Goal: Entertainment & Leisure: Browse casually

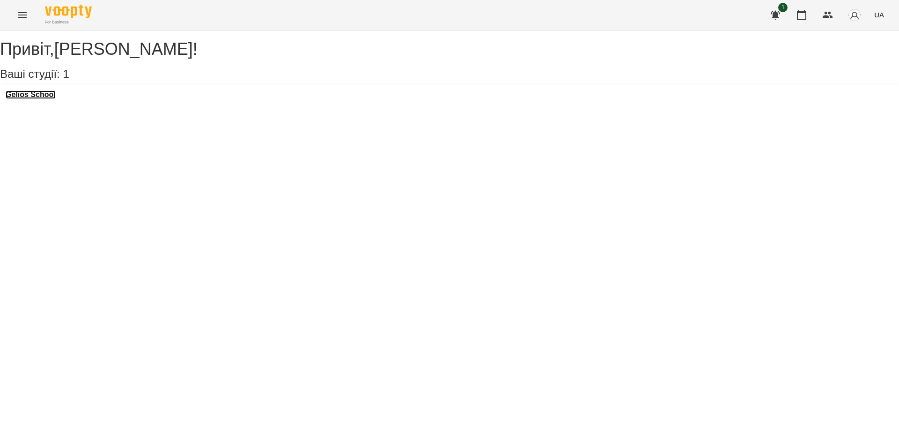
click at [45, 99] on h3 "Gelios School" at bounding box center [31, 94] width 50 height 8
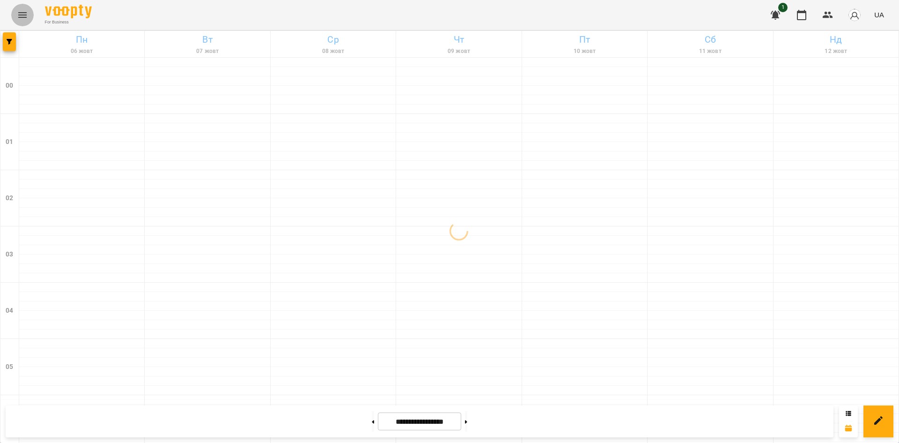
click at [25, 17] on icon "Menu" at bounding box center [22, 15] width 8 height 6
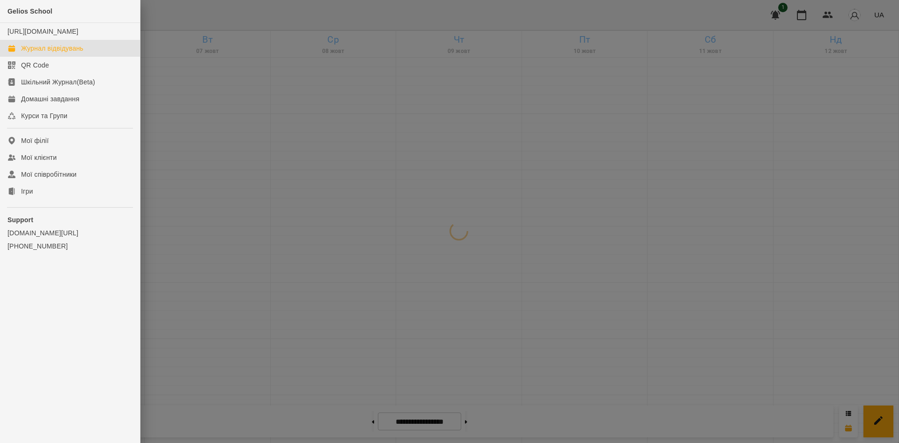
click at [248, 209] on div at bounding box center [449, 221] width 899 height 443
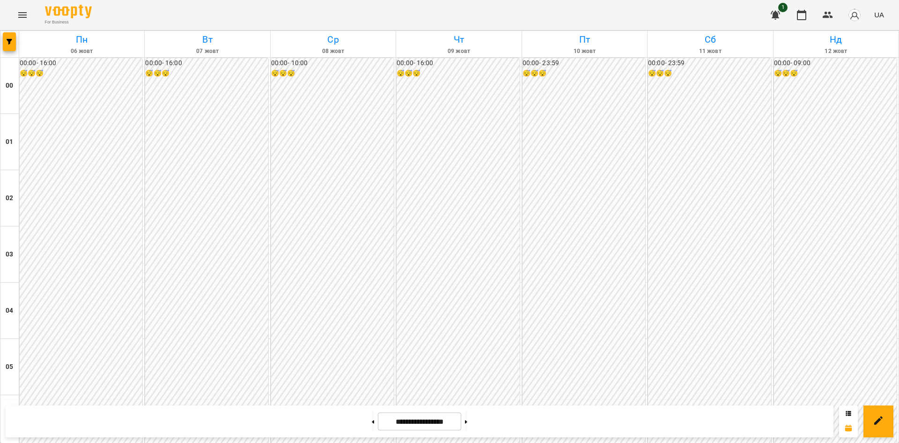
scroll to position [821, 0]
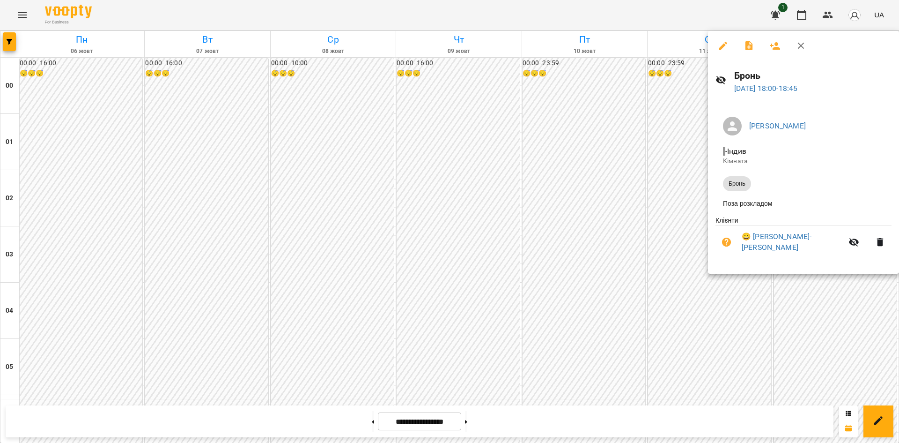
click at [668, 305] on div at bounding box center [449, 221] width 899 height 443
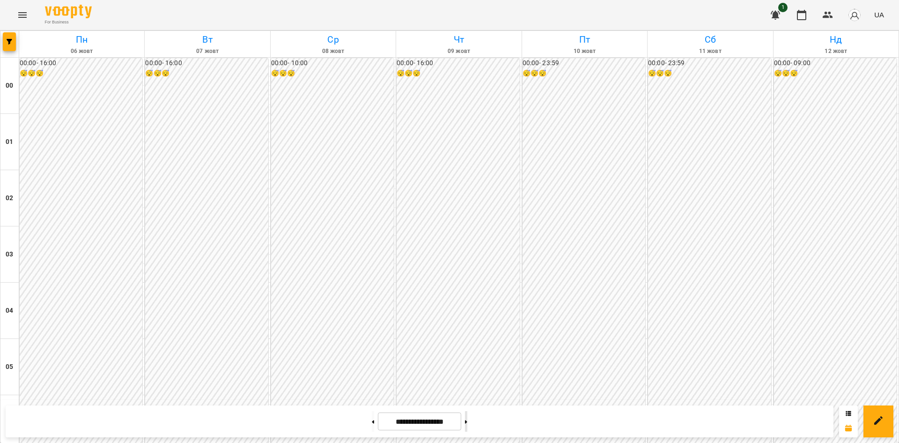
click at [468, 417] on button at bounding box center [466, 421] width 2 height 21
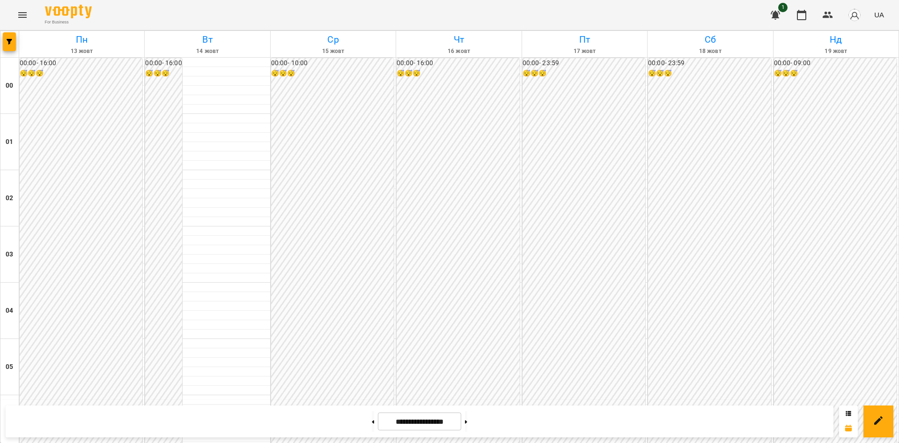
scroll to position [812, 0]
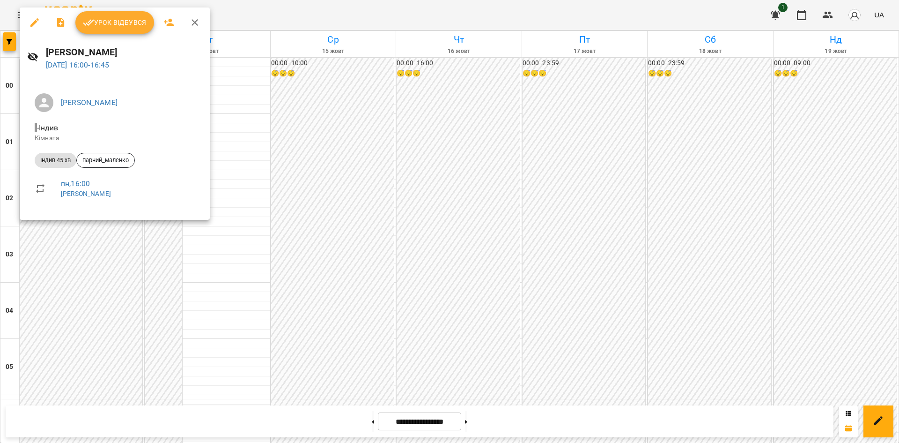
click at [203, 282] on div at bounding box center [449, 221] width 899 height 443
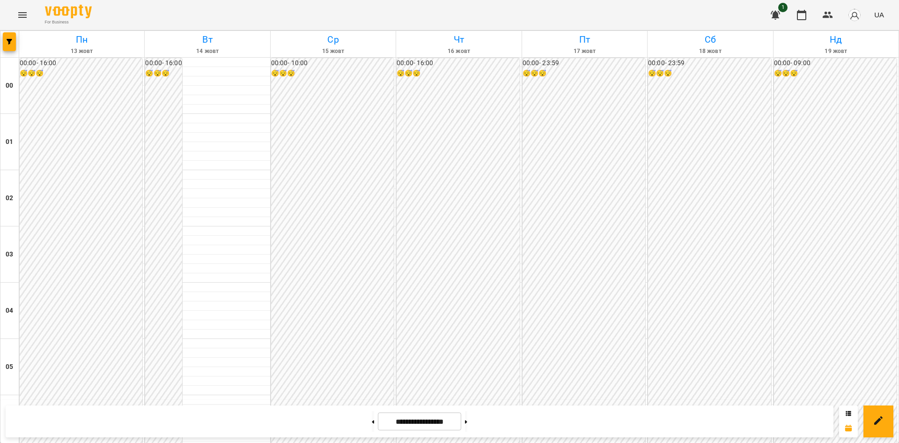
scroll to position [805, 0]
click at [372, 423] on button at bounding box center [373, 421] width 2 height 21
type input "**********"
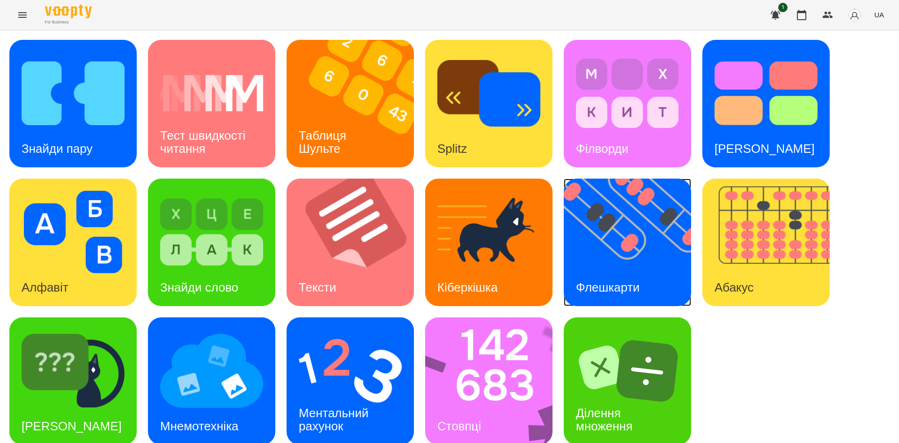
click at [621, 244] on img at bounding box center [633, 241] width 139 height 127
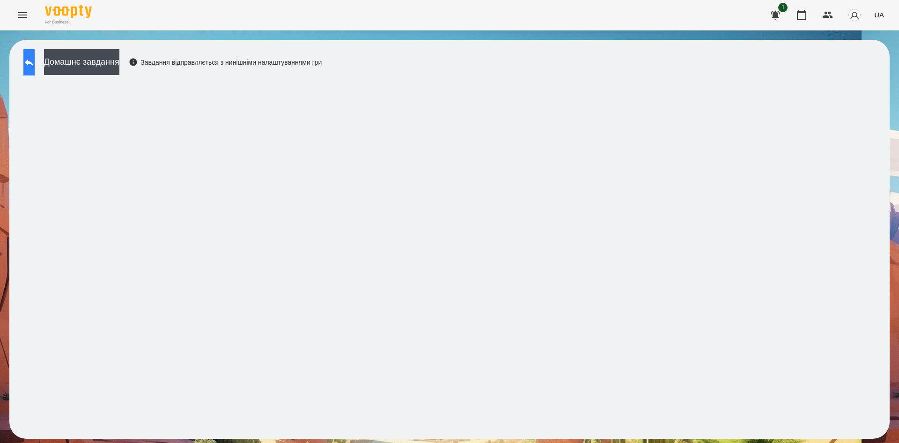
click at [35, 63] on icon at bounding box center [28, 62] width 11 height 11
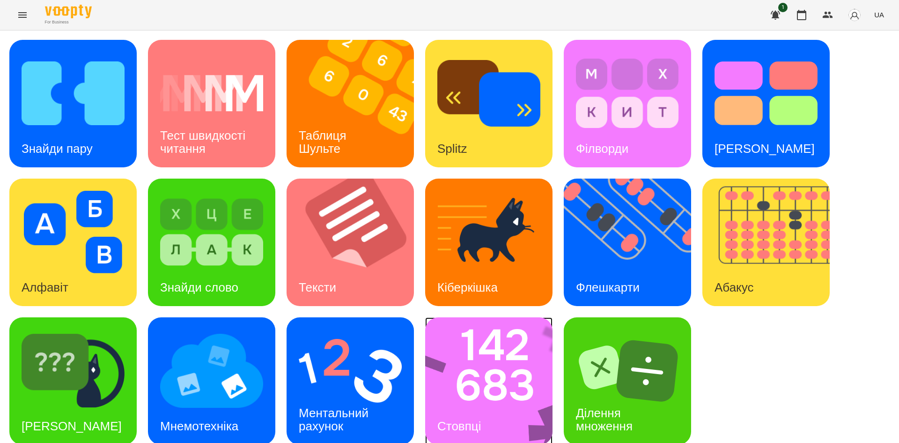
click at [481, 423] on h3 "Стовпці" at bounding box center [460, 426] width 44 height 14
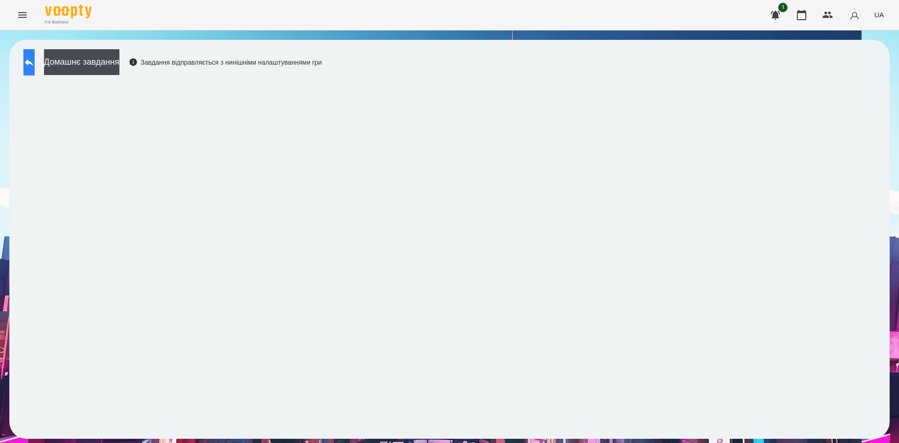
click at [35, 57] on icon at bounding box center [28, 62] width 11 height 11
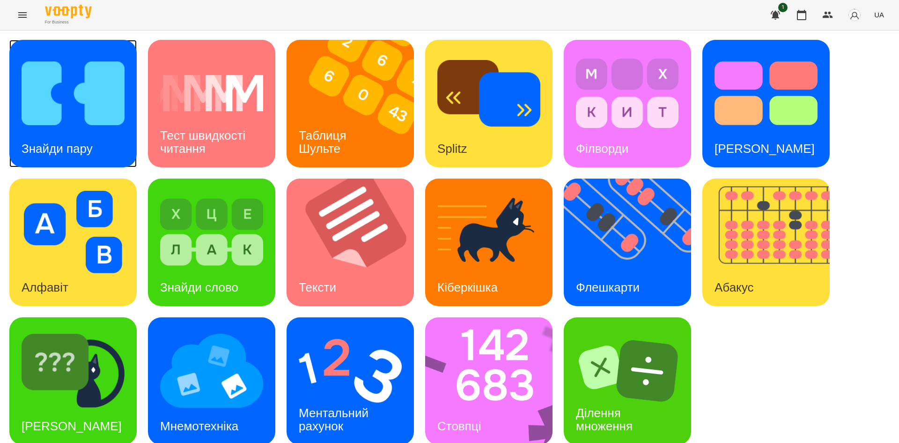
click at [91, 114] on img at bounding box center [73, 93] width 103 height 82
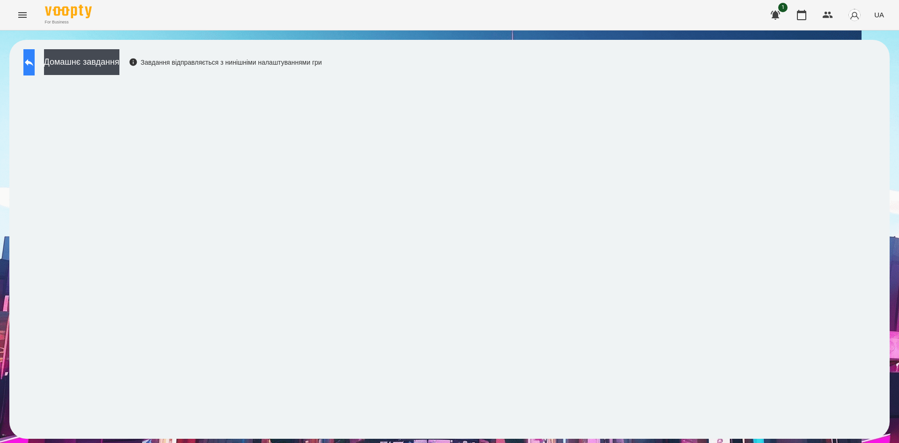
click at [33, 67] on icon at bounding box center [28, 62] width 11 height 11
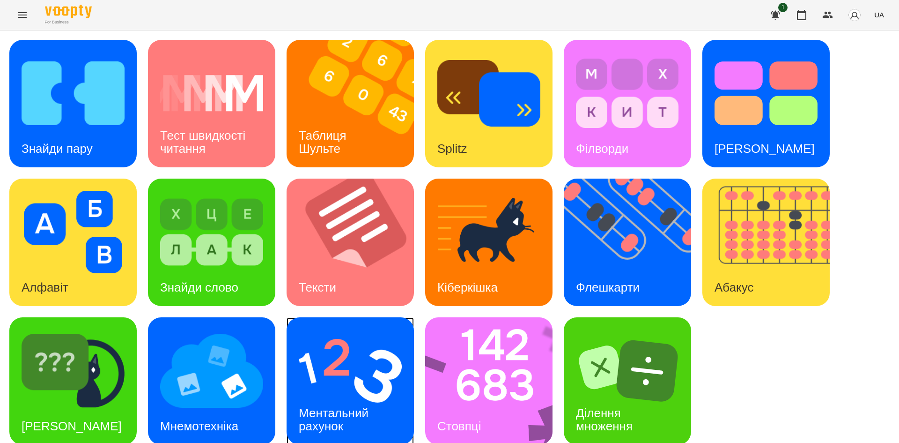
click at [327, 394] on div "Ментальний рахунок" at bounding box center [335, 419] width 97 height 50
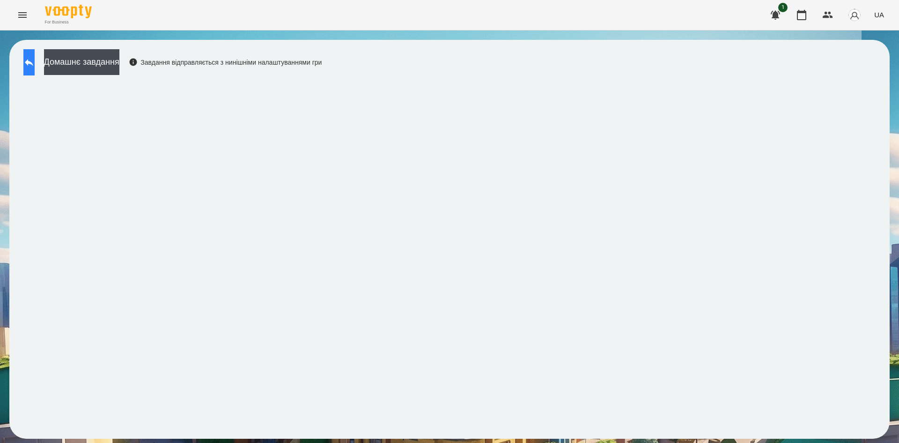
click at [35, 72] on button at bounding box center [28, 62] width 11 height 26
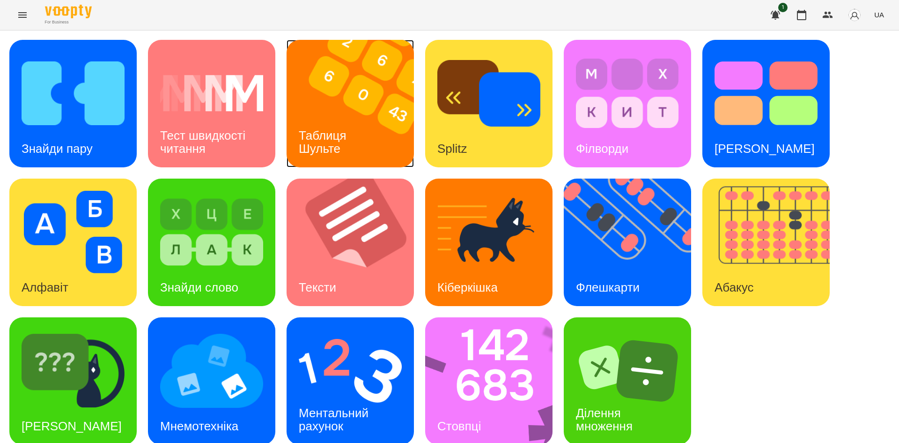
click at [376, 114] on img at bounding box center [356, 103] width 139 height 127
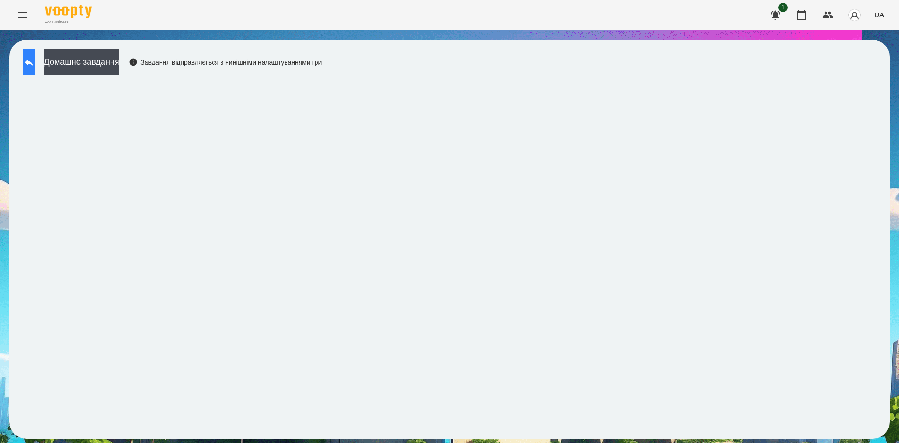
click at [35, 65] on icon at bounding box center [28, 62] width 11 height 11
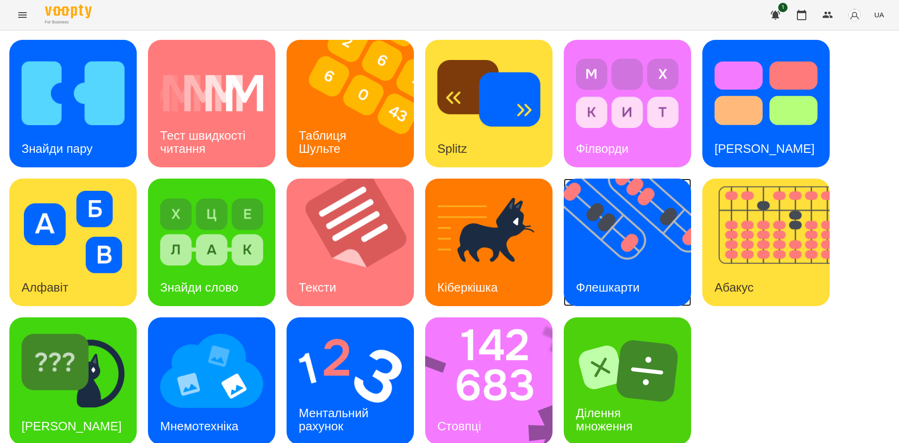
click at [606, 270] on div "Флешкарти" at bounding box center [608, 287] width 88 height 37
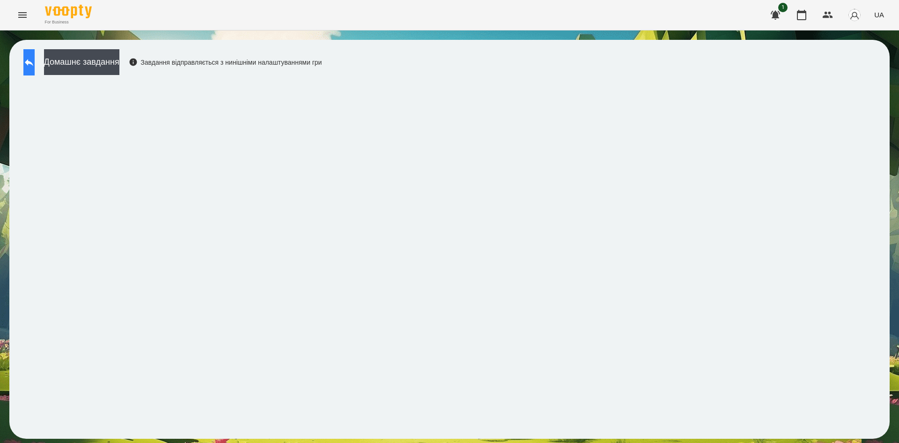
click at [35, 69] on button at bounding box center [28, 62] width 11 height 26
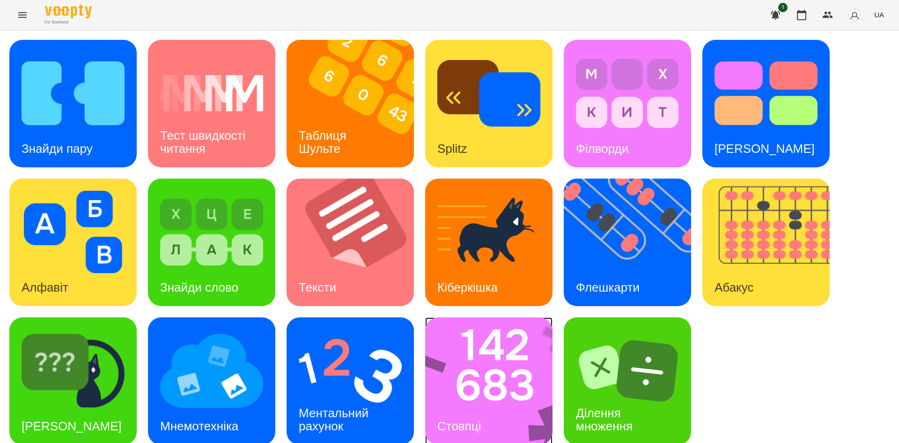
click at [514, 373] on img at bounding box center [495, 380] width 140 height 127
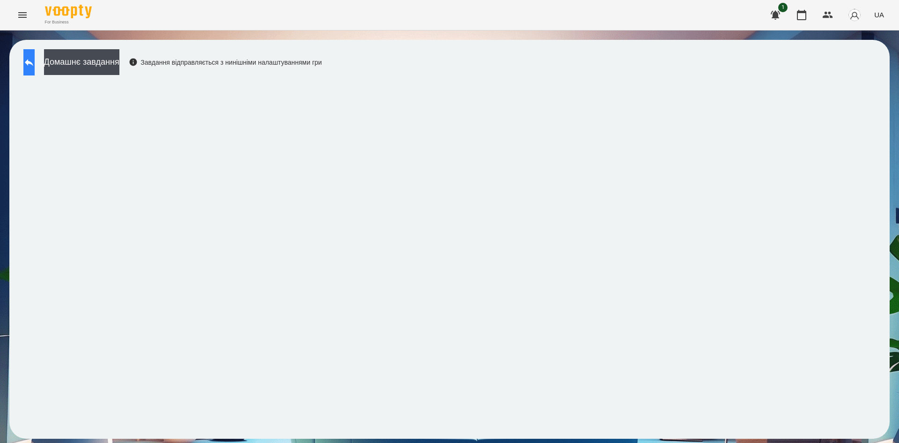
click at [35, 53] on button at bounding box center [28, 62] width 11 height 26
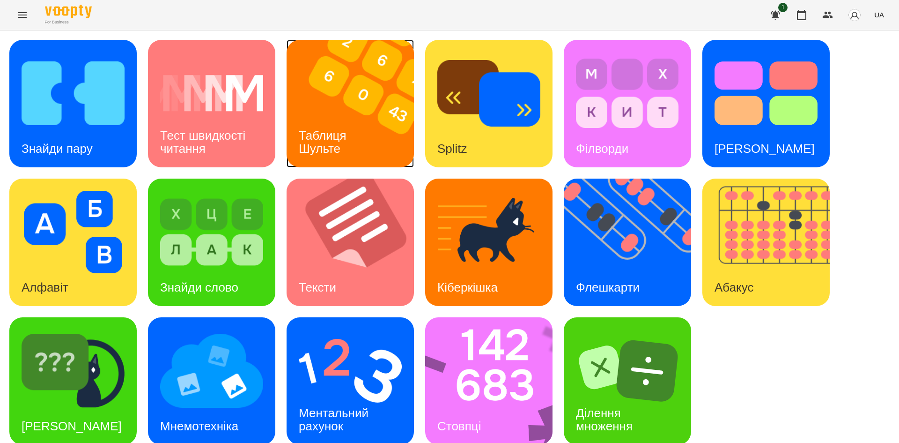
click at [331, 113] on img at bounding box center [356, 103] width 139 height 127
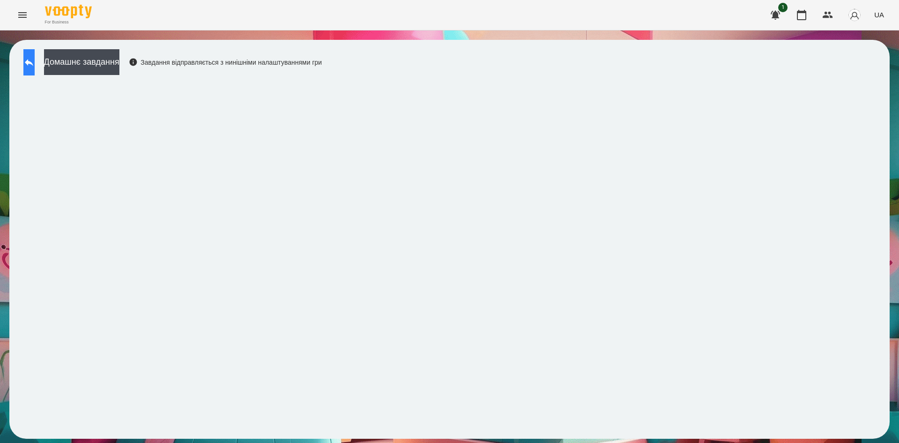
click at [35, 73] on button at bounding box center [28, 62] width 11 height 26
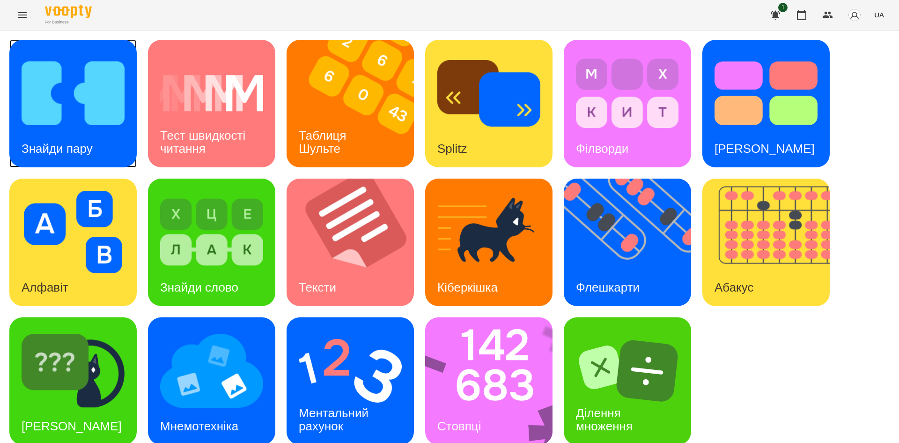
click at [101, 107] on img at bounding box center [73, 93] width 103 height 82
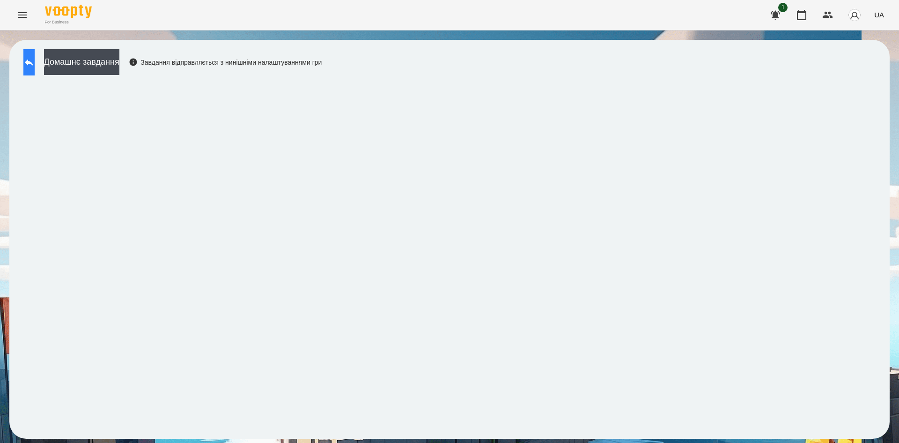
click at [35, 64] on icon at bounding box center [28, 62] width 11 height 11
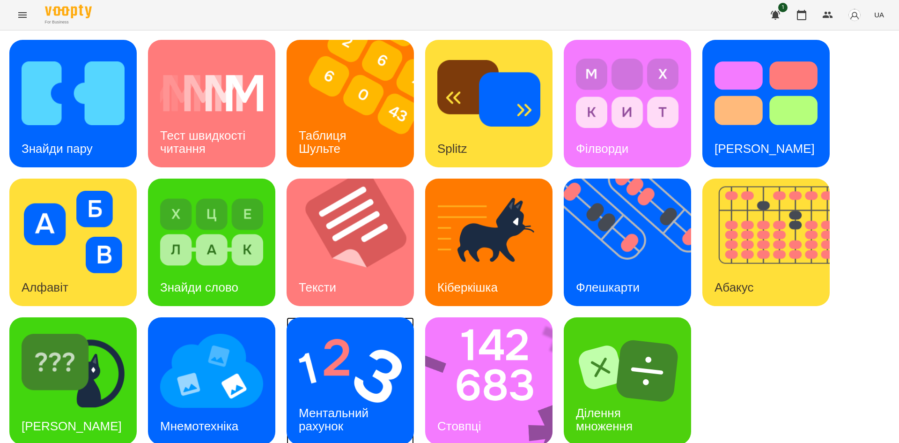
click at [357, 370] on img at bounding box center [350, 370] width 103 height 82
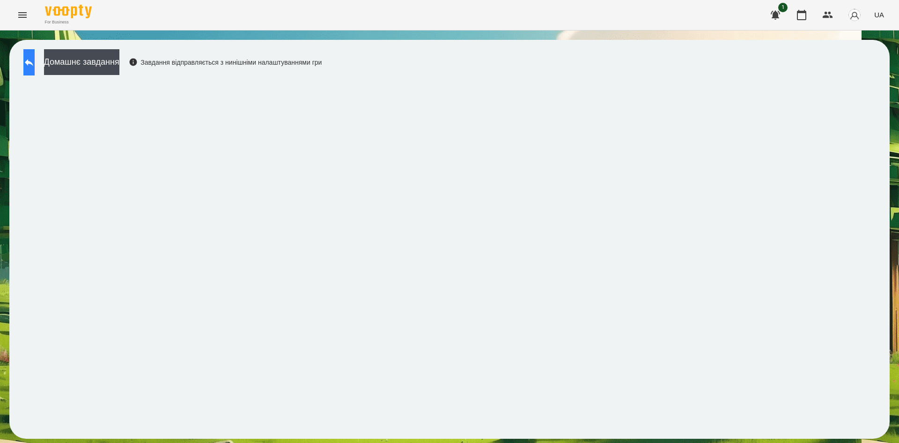
click at [35, 68] on button at bounding box center [28, 62] width 11 height 26
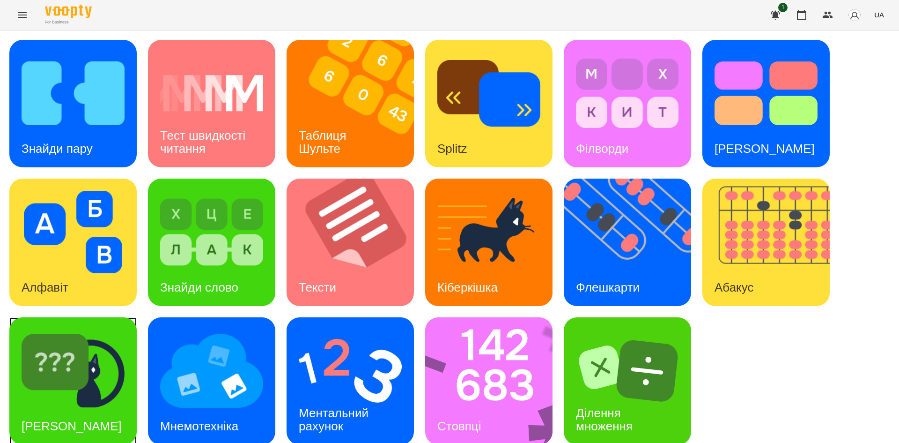
click at [93, 383] on img at bounding box center [73, 370] width 103 height 82
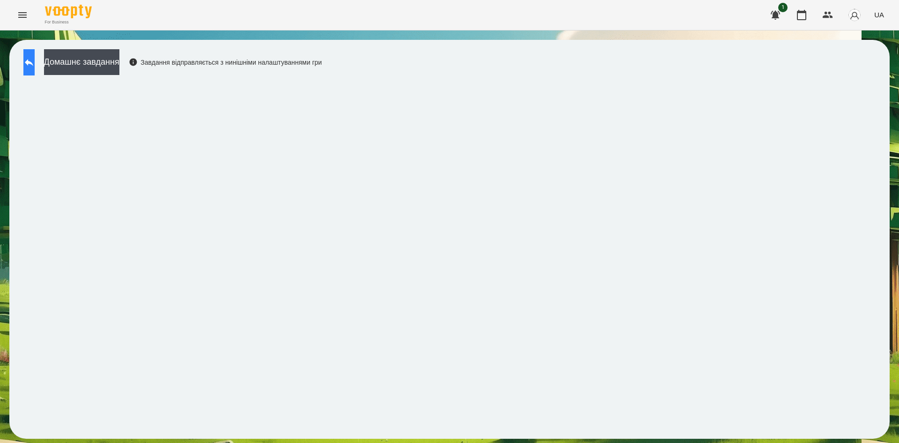
click at [35, 69] on button at bounding box center [28, 62] width 11 height 26
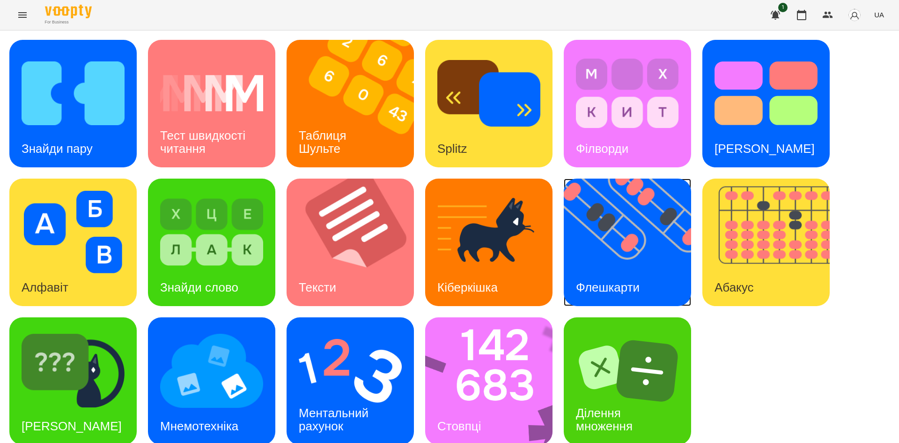
click at [633, 245] on img at bounding box center [633, 241] width 139 height 127
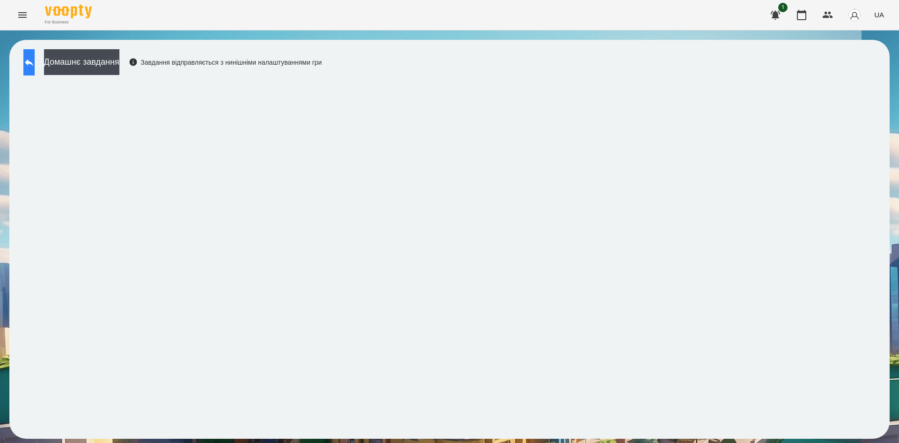
click at [31, 70] on button at bounding box center [28, 62] width 11 height 26
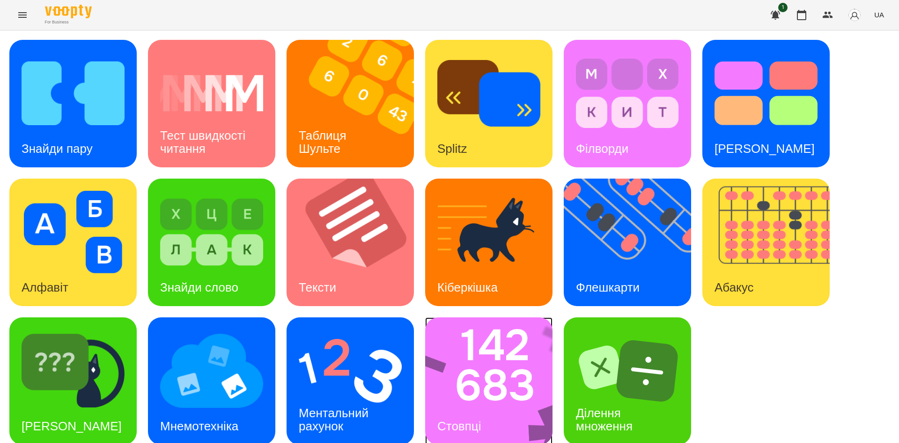
click at [504, 386] on img at bounding box center [495, 380] width 140 height 127
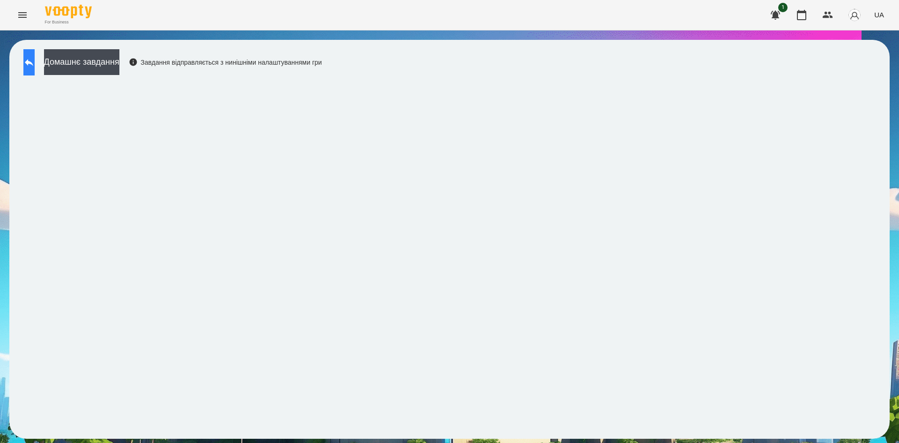
click at [35, 62] on icon at bounding box center [28, 62] width 11 height 11
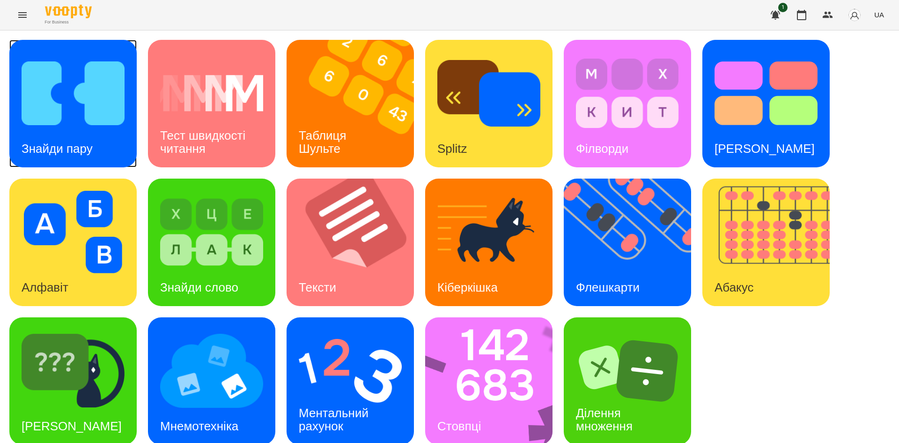
click at [112, 156] on div "Знайди пару" at bounding box center [72, 103] width 127 height 127
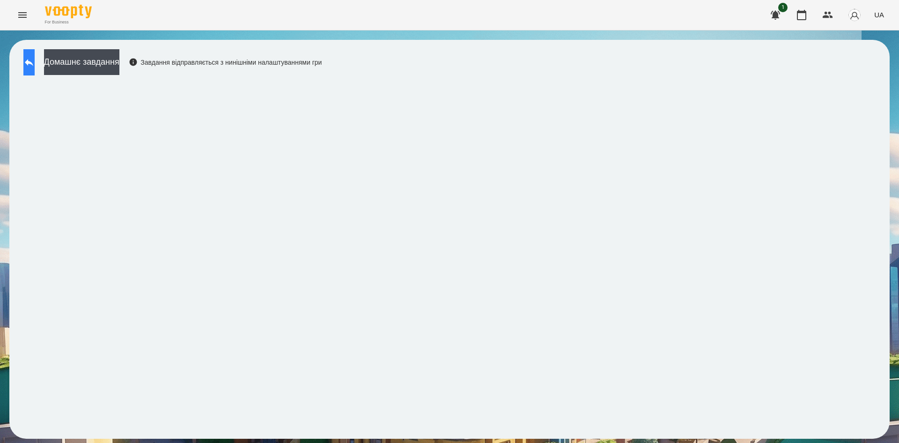
click at [35, 68] on button at bounding box center [28, 62] width 11 height 26
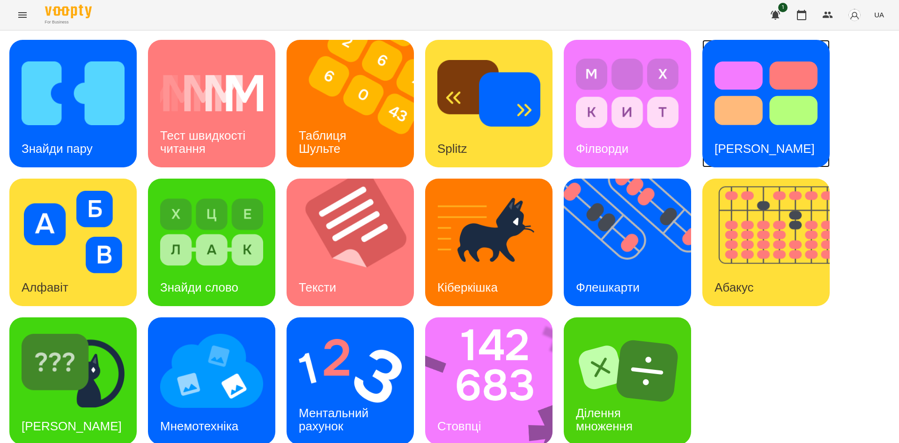
click at [731, 136] on div "[PERSON_NAME]" at bounding box center [765, 148] width 125 height 37
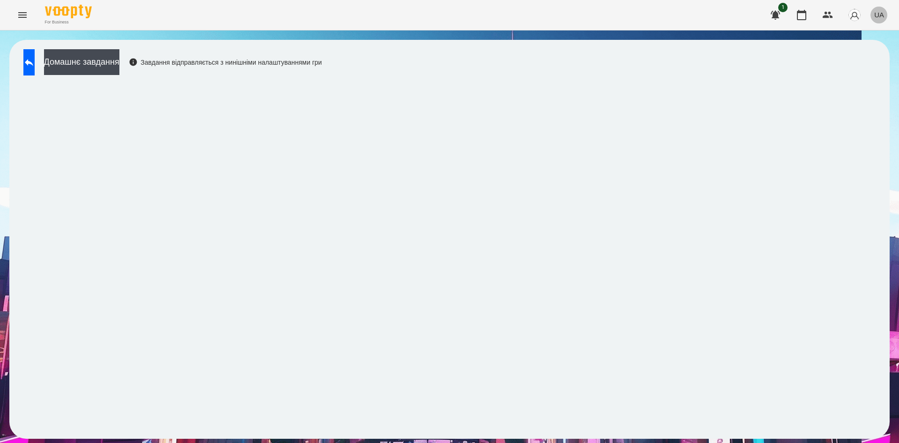
click at [878, 17] on span "UA" at bounding box center [880, 15] width 10 height 10
click at [849, 73] on div "Русский" at bounding box center [862, 69] width 48 height 17
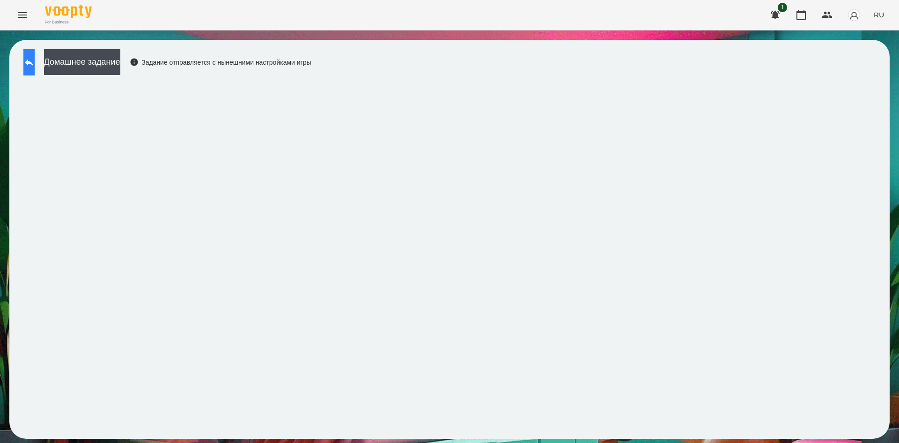
click at [35, 68] on button at bounding box center [28, 62] width 11 height 26
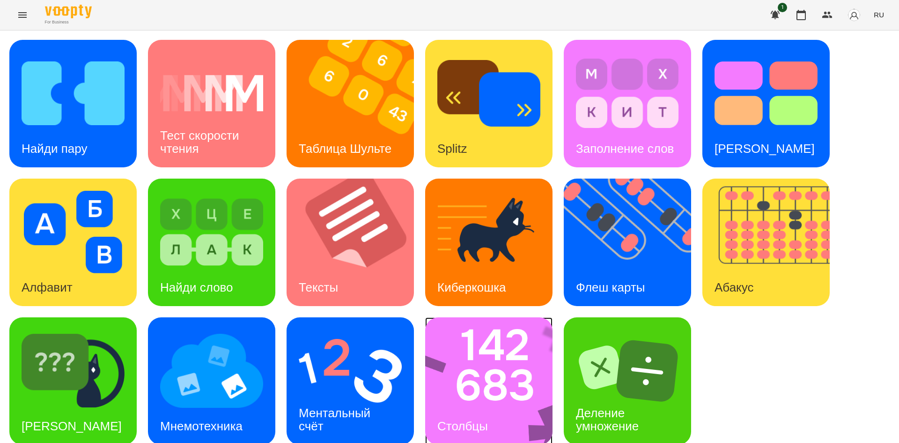
click at [468, 381] on img at bounding box center [495, 380] width 140 height 127
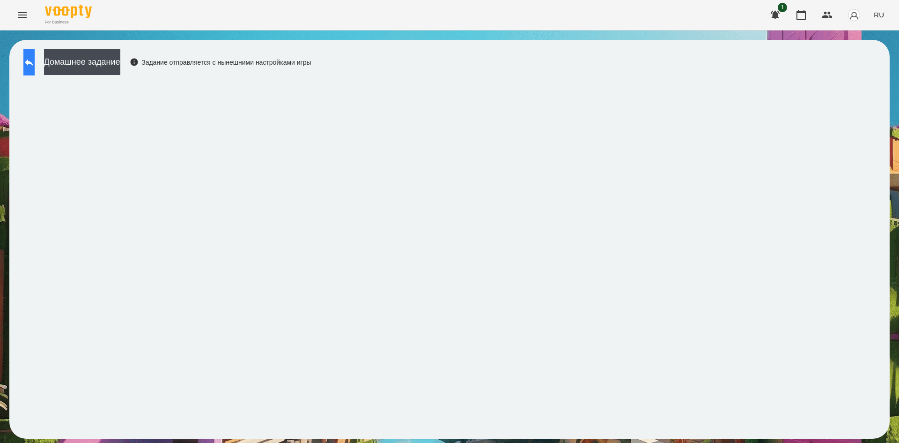
click at [29, 57] on button at bounding box center [28, 62] width 11 height 26
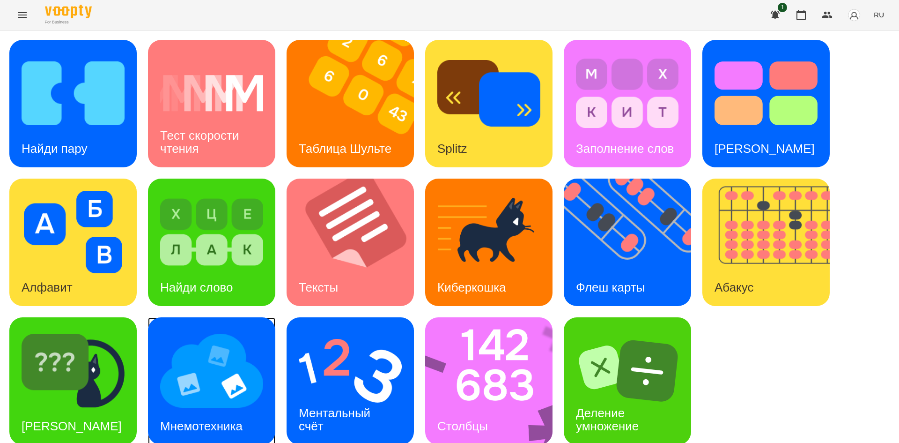
click at [201, 353] on img at bounding box center [211, 370] width 103 height 82
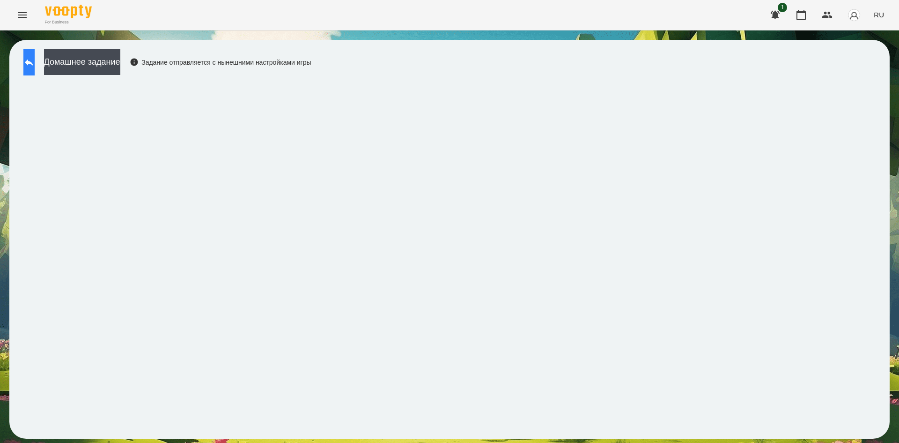
click at [32, 56] on button at bounding box center [28, 62] width 11 height 26
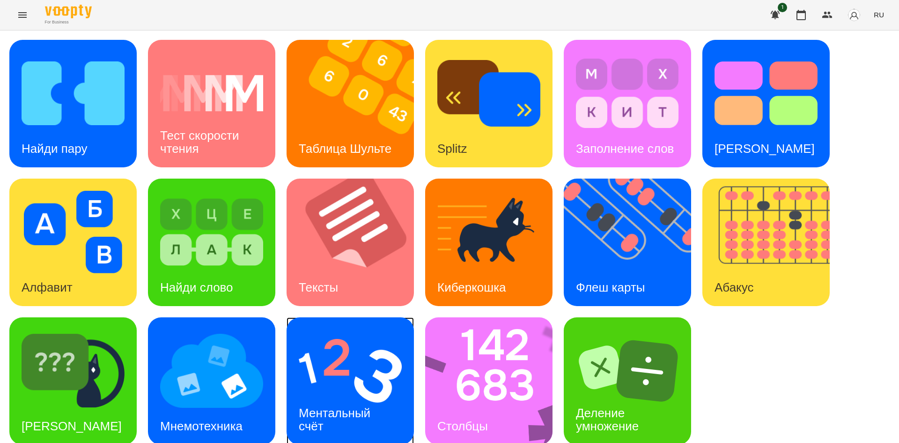
click at [311, 391] on img at bounding box center [350, 370] width 103 height 82
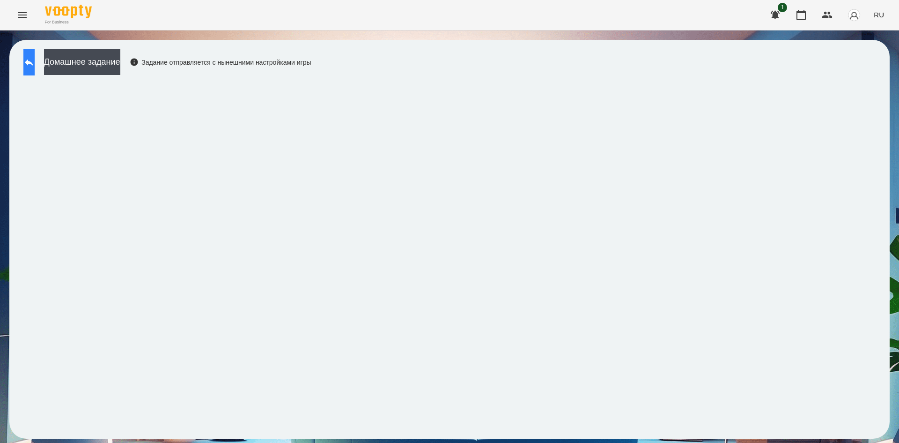
click at [32, 62] on button at bounding box center [28, 62] width 11 height 26
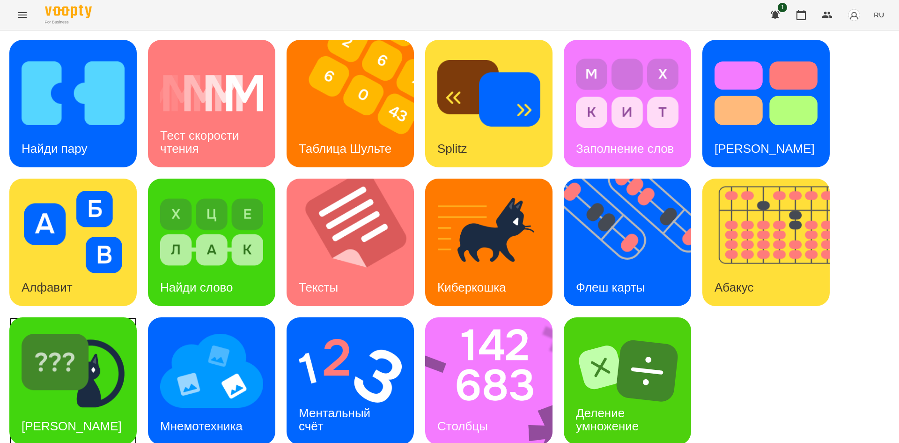
click at [92, 389] on img at bounding box center [73, 370] width 103 height 82
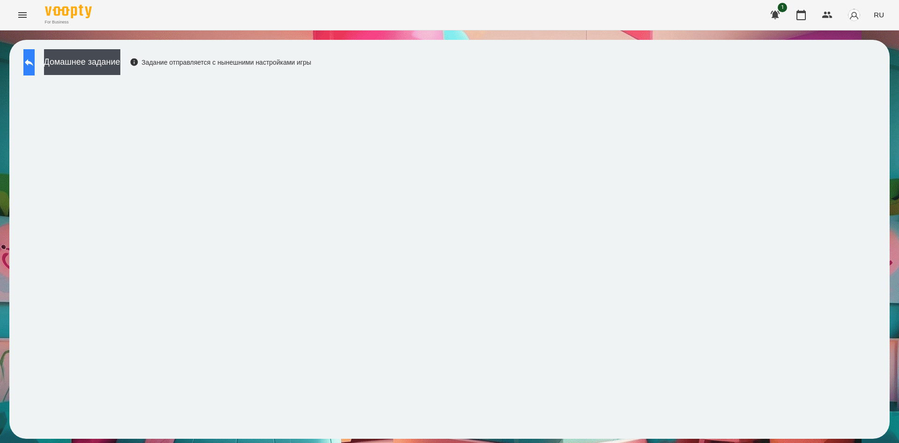
click at [35, 56] on button at bounding box center [28, 62] width 11 height 26
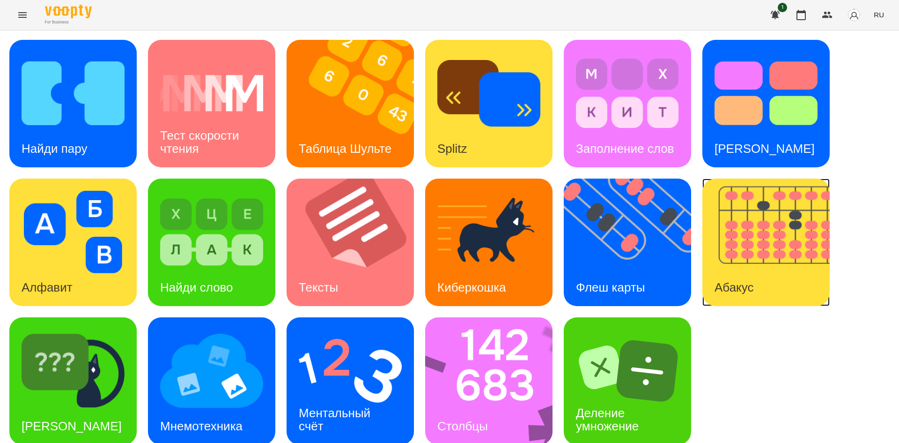
click at [748, 250] on img at bounding box center [772, 241] width 139 height 127
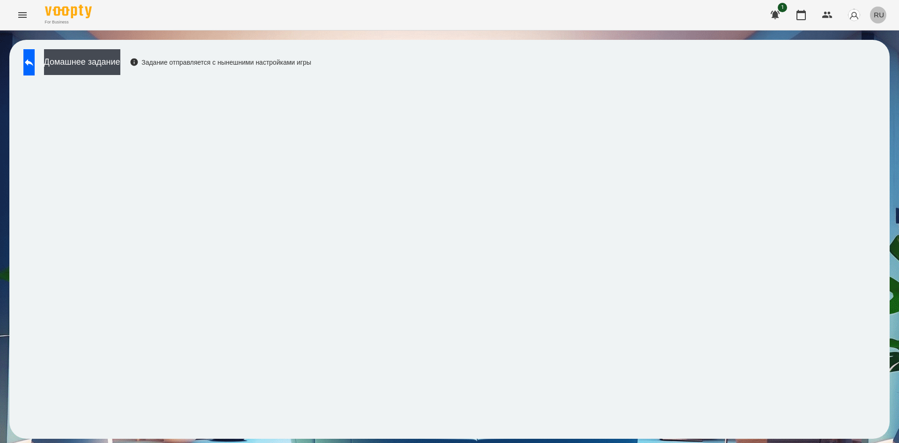
click at [874, 18] on button "RU" at bounding box center [879, 14] width 18 height 17
click at [850, 53] on div "Українська" at bounding box center [862, 53] width 48 height 17
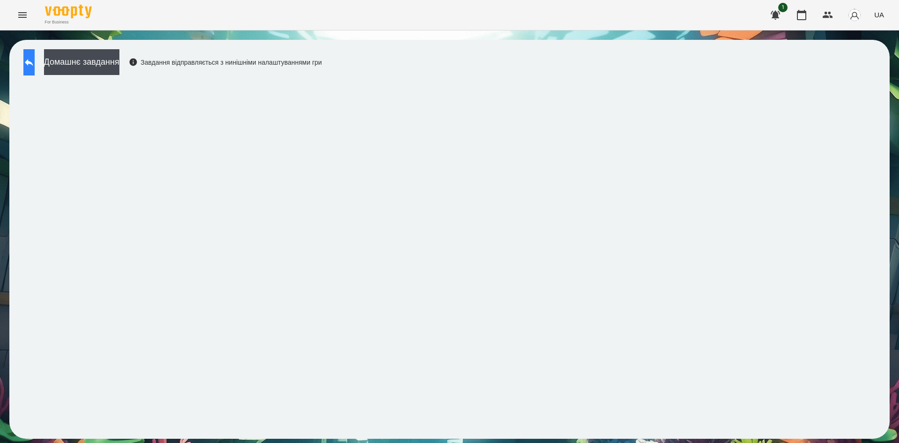
click at [33, 62] on icon at bounding box center [29, 62] width 8 height 7
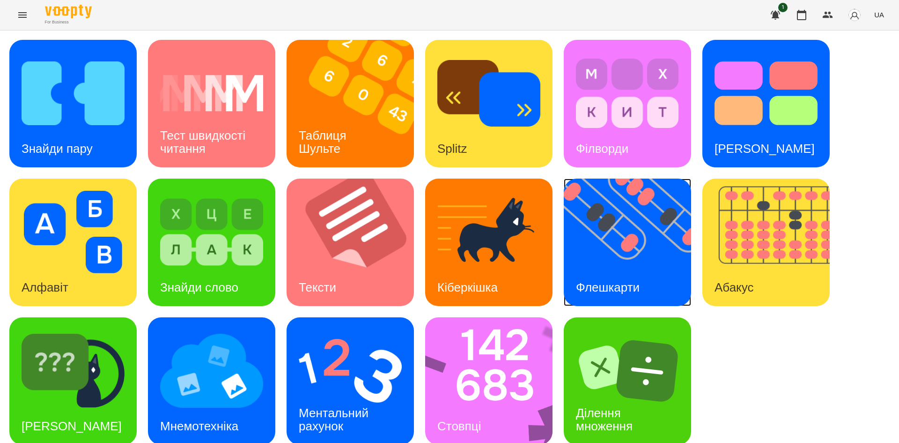
click at [612, 246] on img at bounding box center [633, 241] width 139 height 127
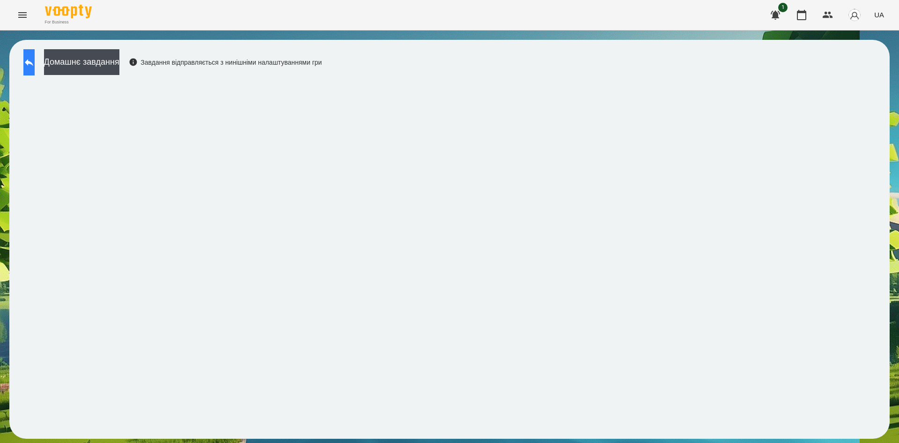
click at [35, 66] on icon at bounding box center [28, 62] width 11 height 11
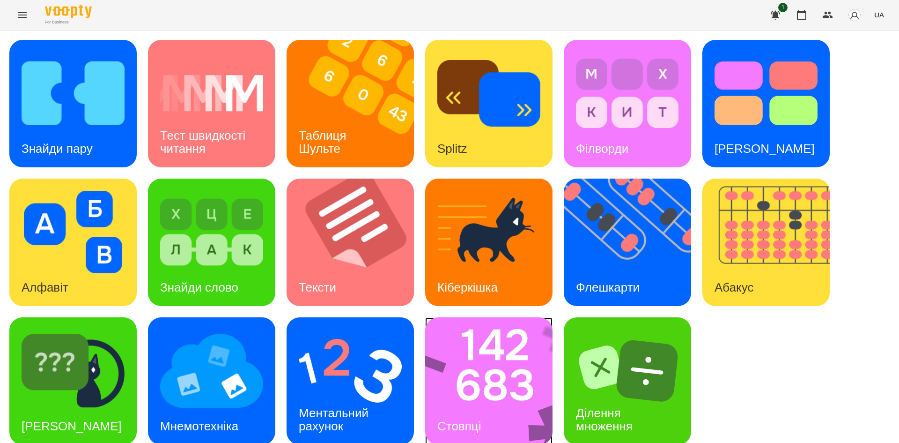
click at [461, 387] on img at bounding box center [495, 380] width 140 height 127
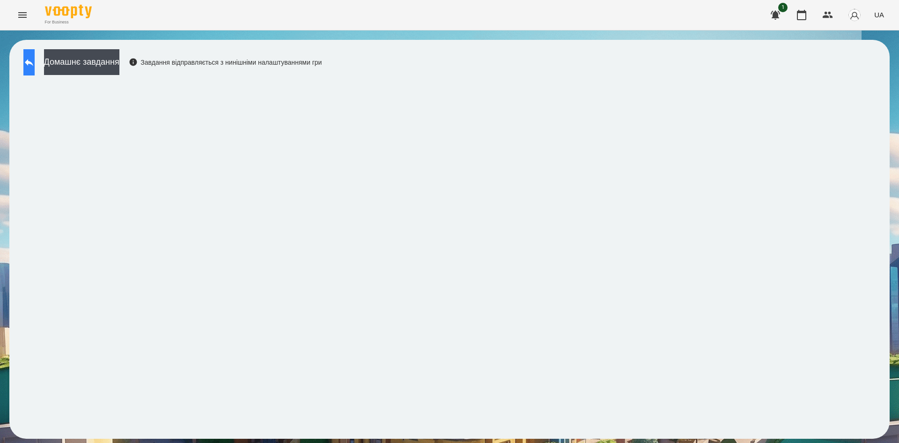
click at [30, 68] on button at bounding box center [28, 62] width 11 height 26
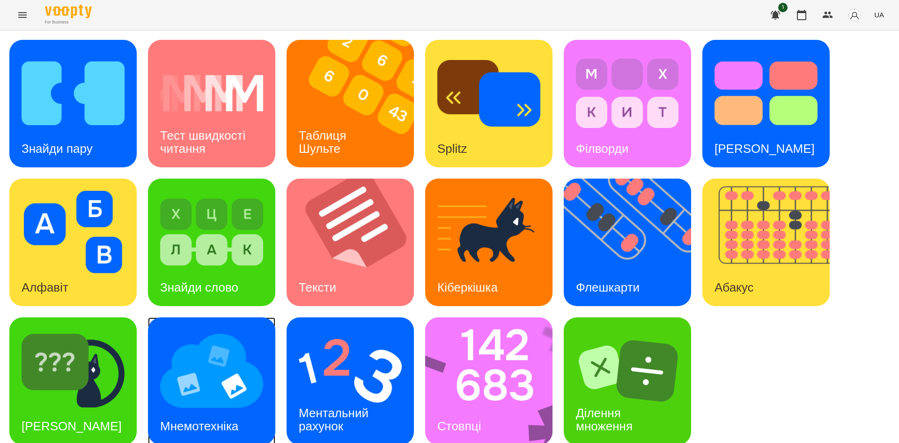
click at [199, 395] on img at bounding box center [211, 370] width 103 height 82
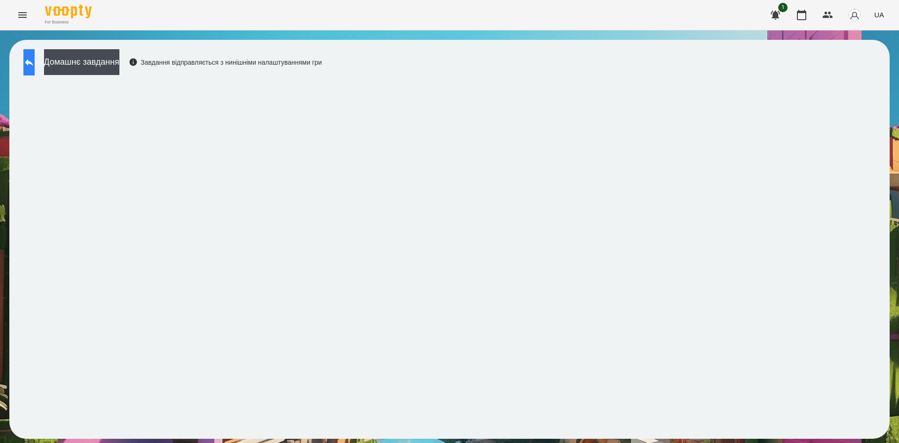
click at [35, 53] on button at bounding box center [28, 62] width 11 height 26
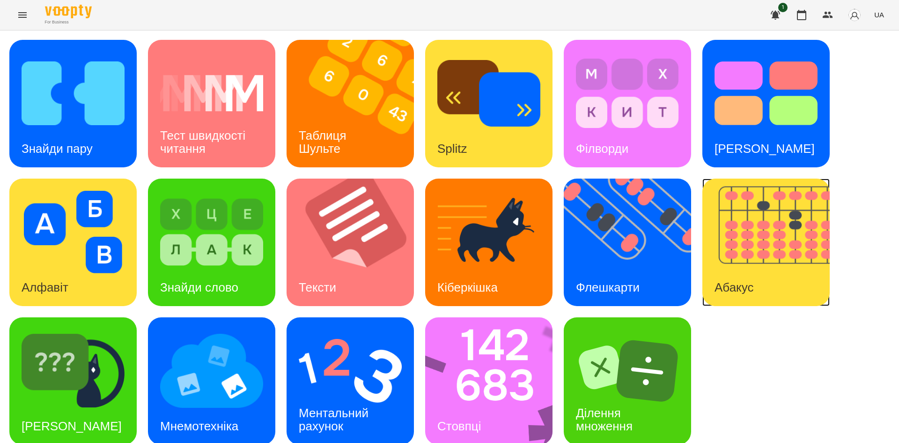
click at [799, 293] on img at bounding box center [772, 241] width 139 height 127
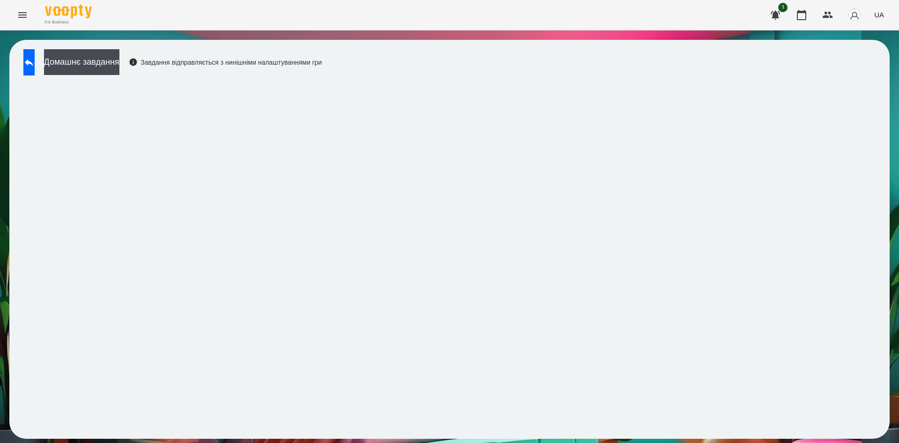
click at [22, 67] on div "Домашнє завдання Завдання відправляється з нинішніми налаштуваннями гри" at bounding box center [170, 64] width 303 height 31
click at [25, 66] on button at bounding box center [28, 62] width 11 height 26
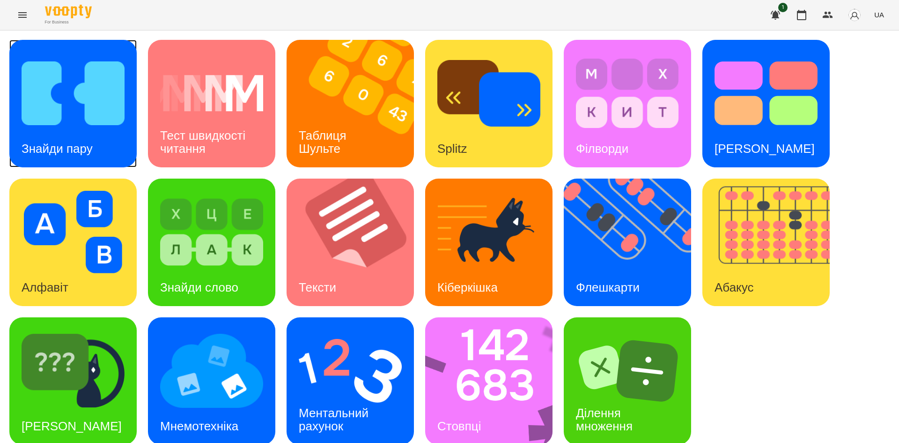
click at [24, 163] on div "Знайди пару" at bounding box center [57, 148] width 96 height 37
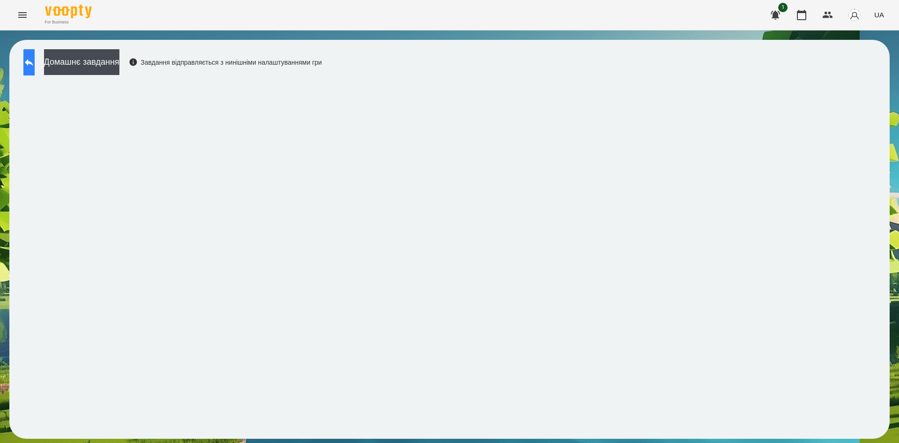
click at [35, 73] on button at bounding box center [28, 62] width 11 height 26
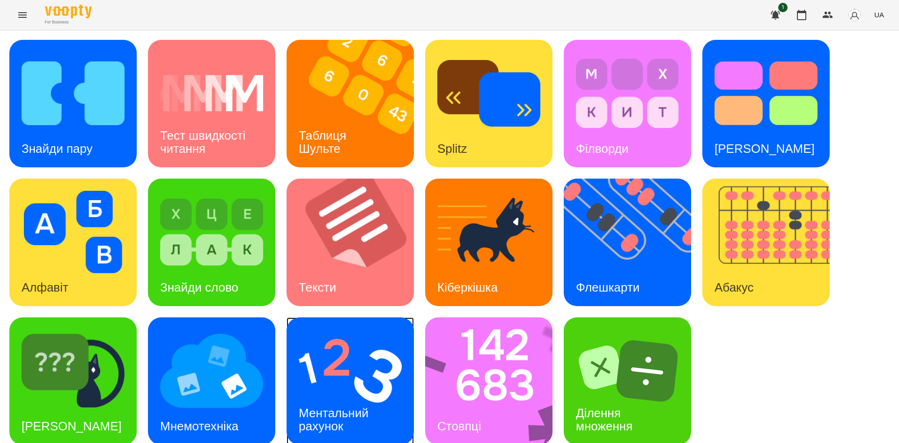
click at [341, 406] on h3 "Ментальний рахунок" at bounding box center [335, 419] width 73 height 27
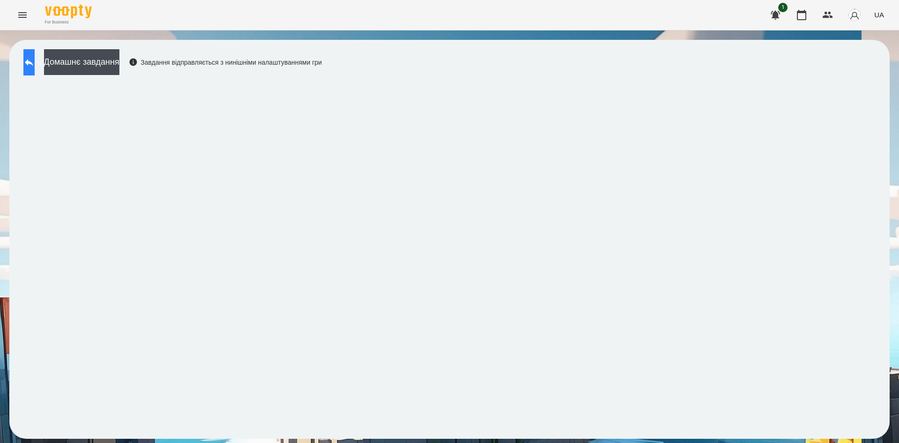
click at [35, 55] on button at bounding box center [28, 62] width 11 height 26
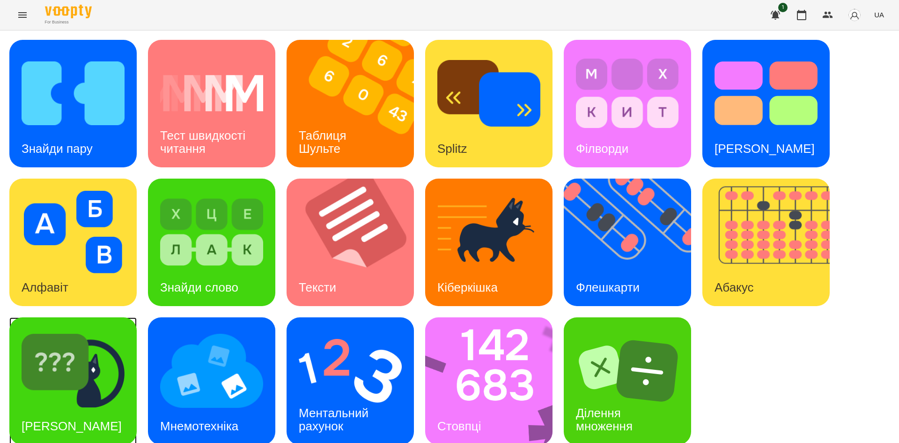
click at [85, 375] on img at bounding box center [73, 370] width 103 height 82
